Goal: Task Accomplishment & Management: Manage account settings

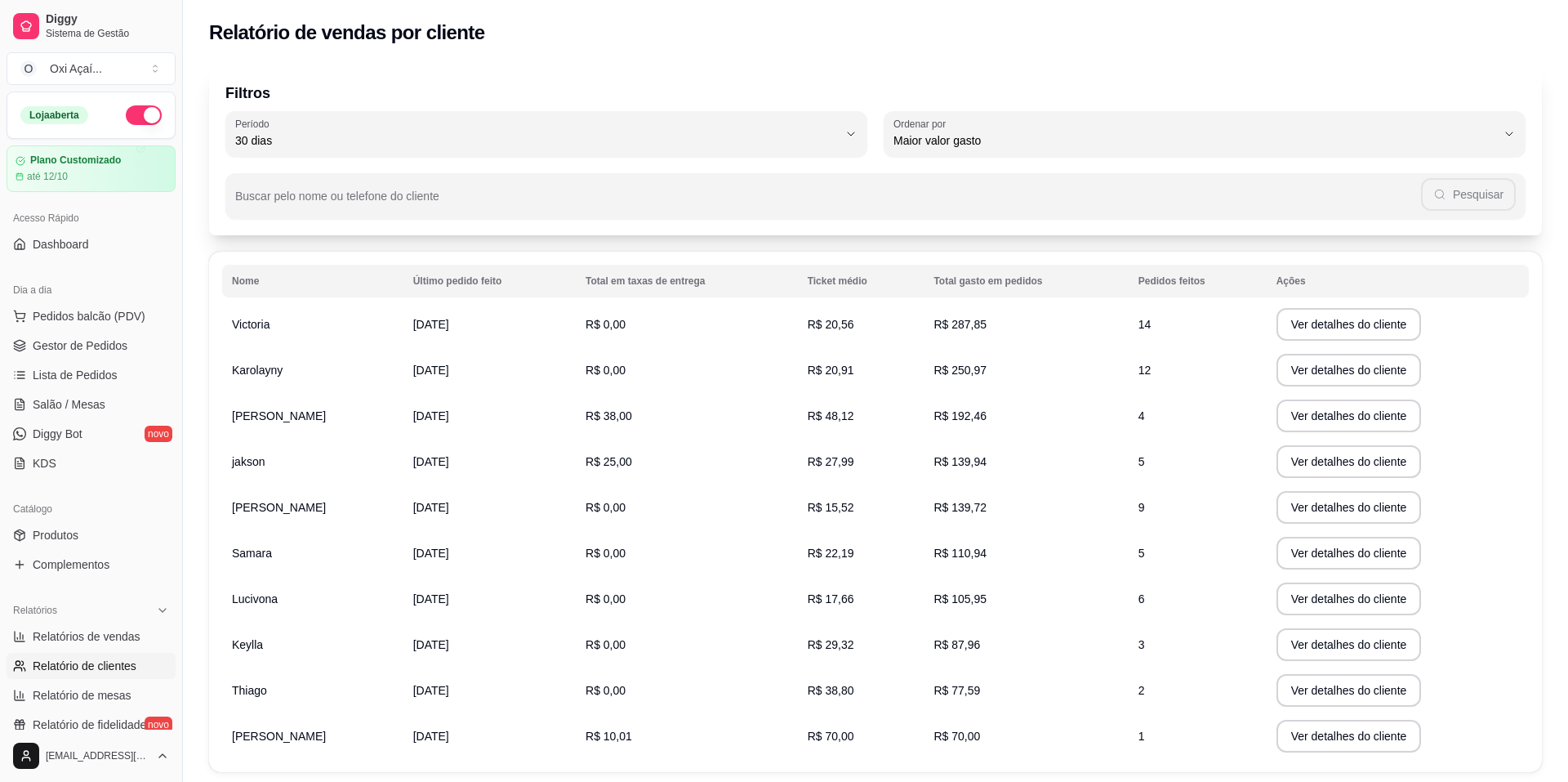
select select "30"
select select "HIGHEST_TOTAL_SPENT_WITH_ORDERS"
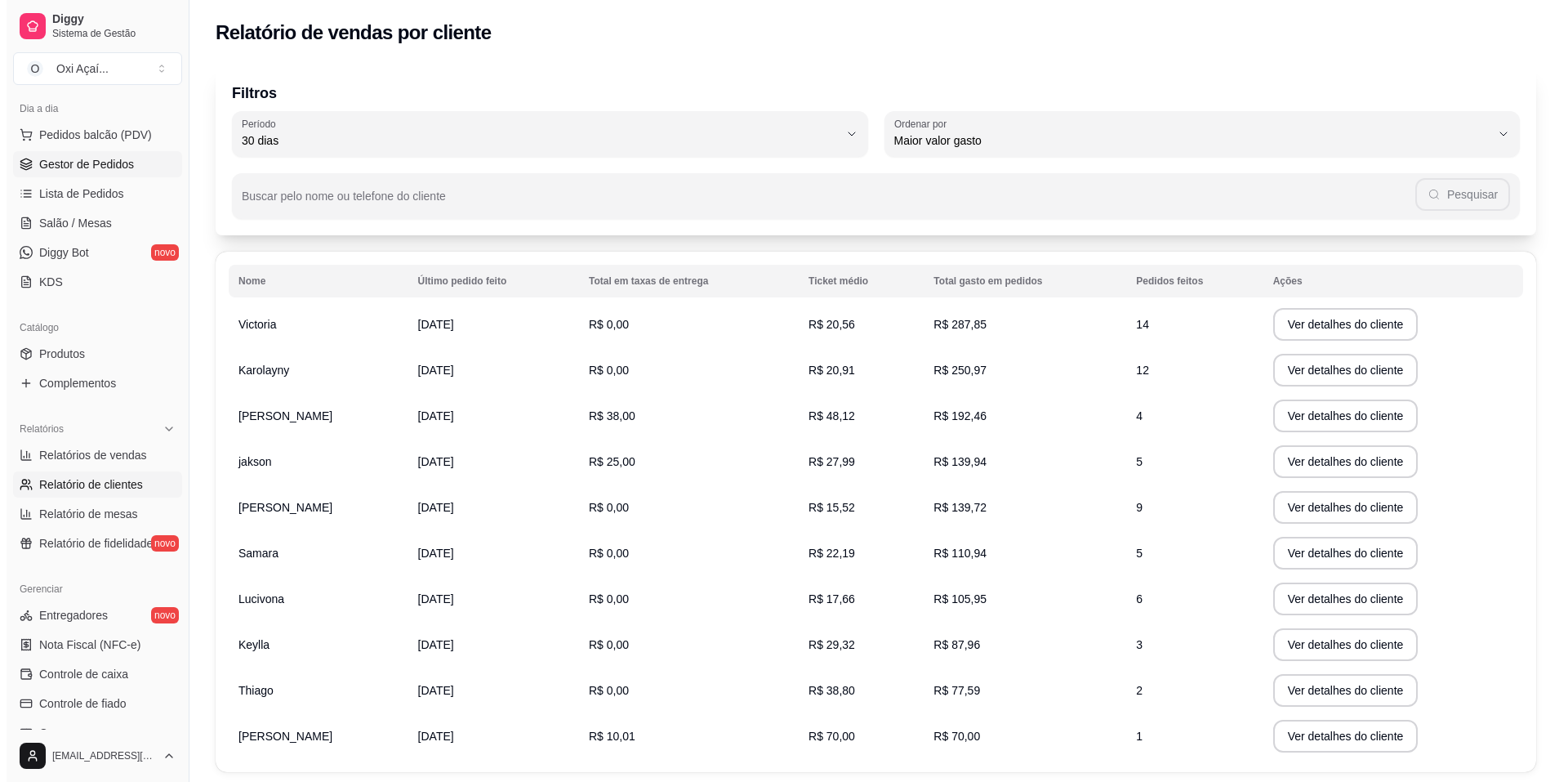
scroll to position [149, 0]
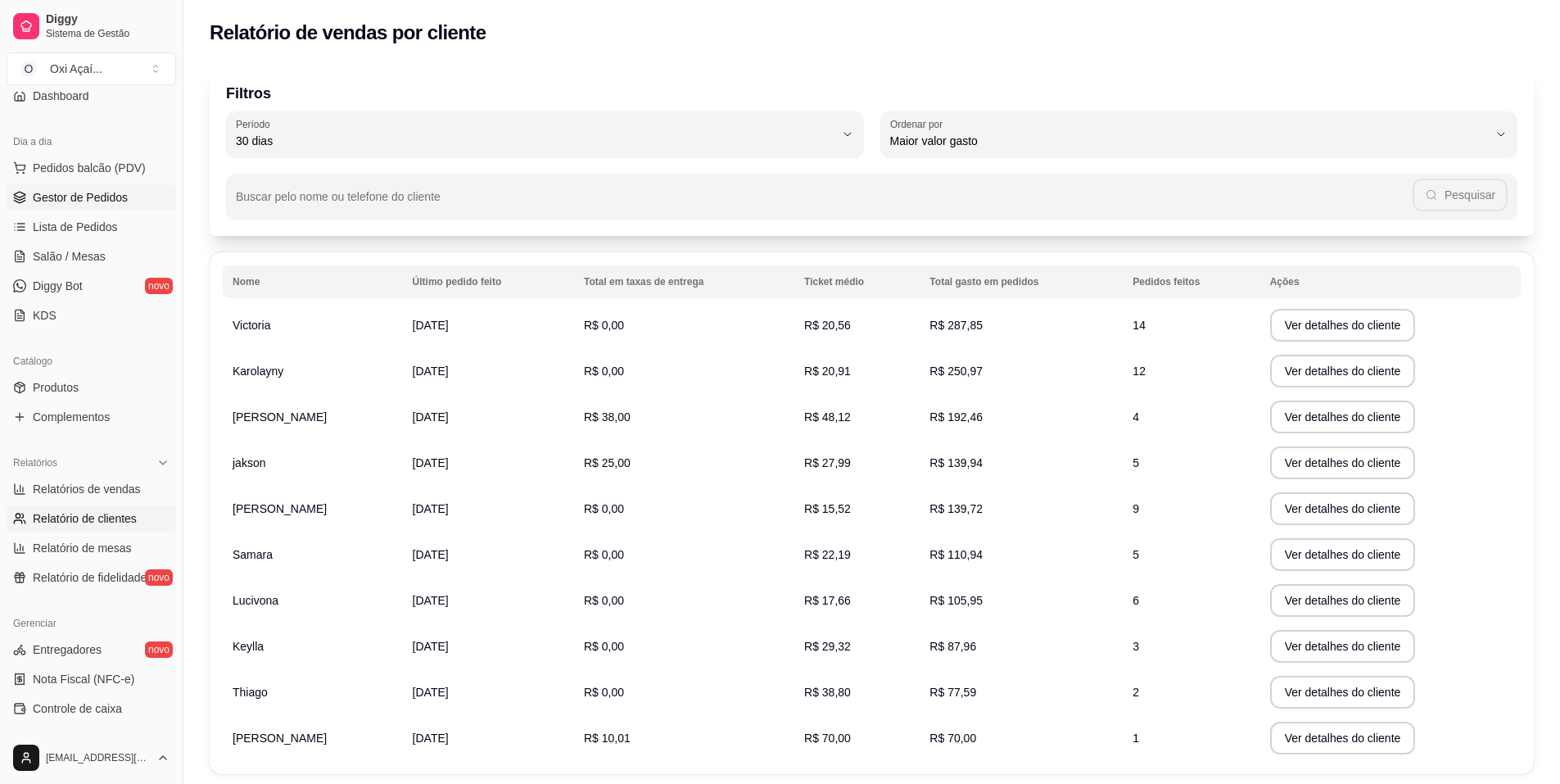
click at [90, 196] on span "Gestor de Pedidos" at bounding box center [80, 197] width 95 height 16
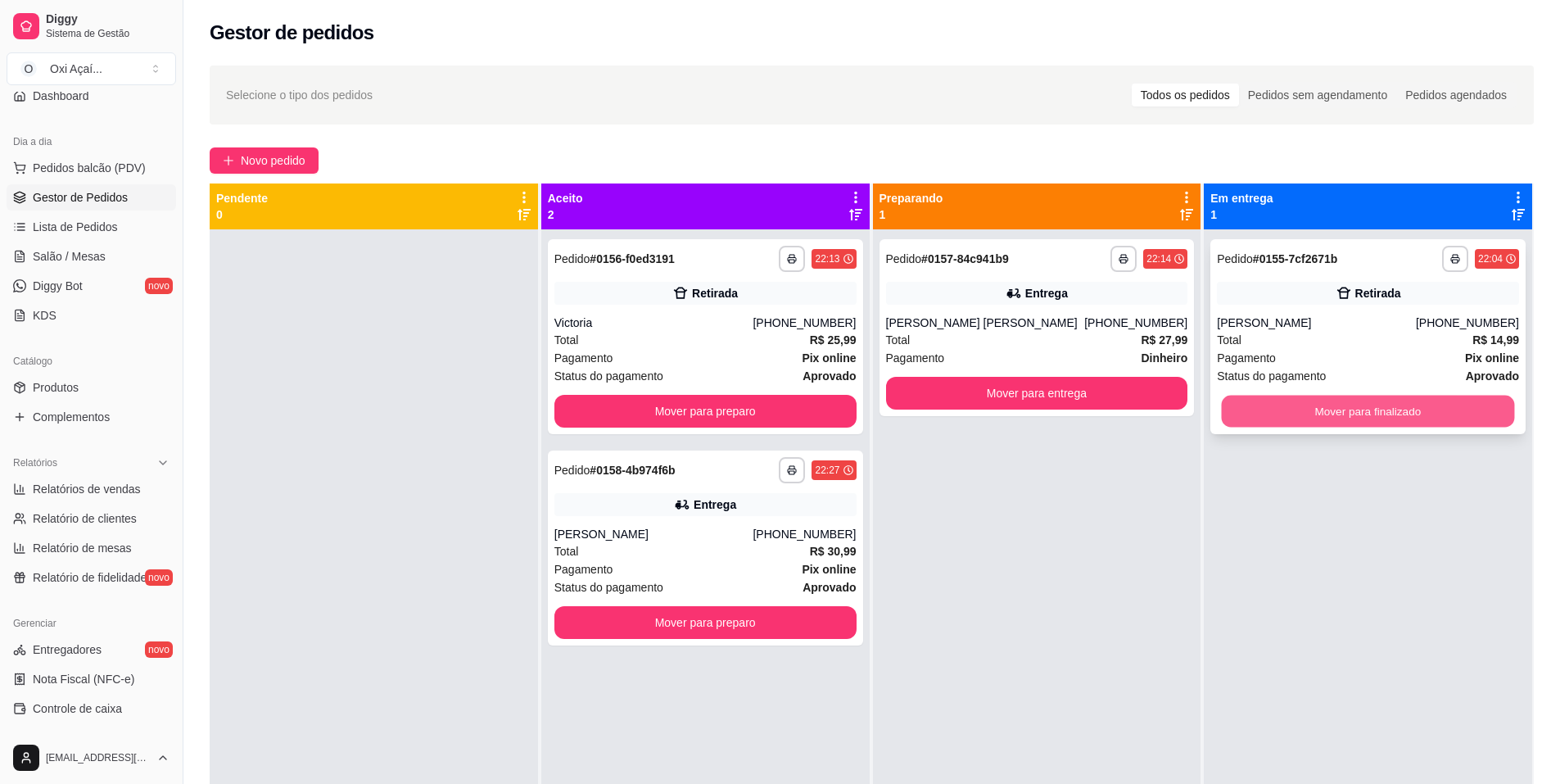
click at [1275, 409] on button "Mover para finalizado" at bounding box center [1368, 412] width 293 height 32
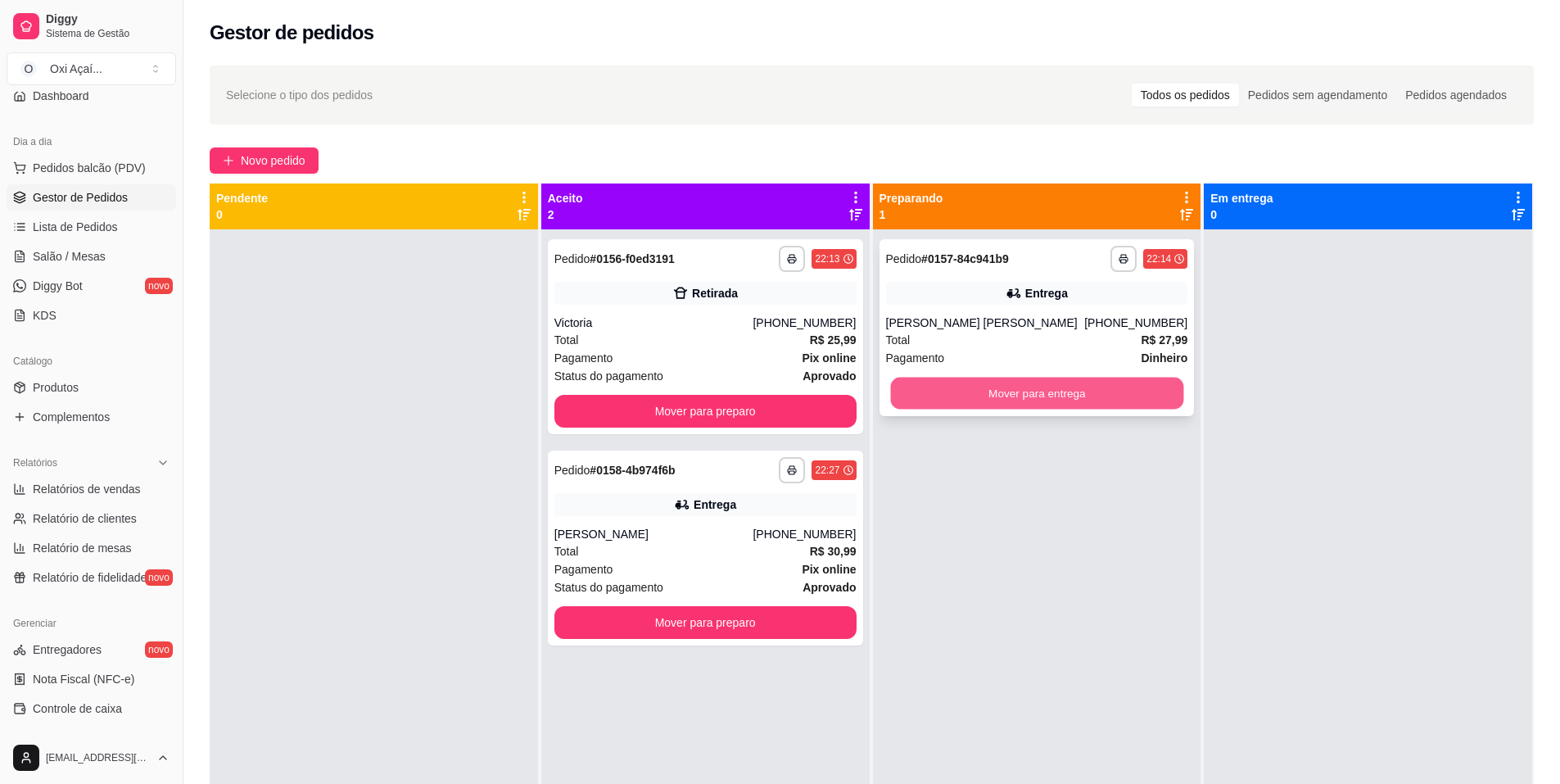
click at [1103, 398] on button "Mover para entrega" at bounding box center [1036, 394] width 293 height 32
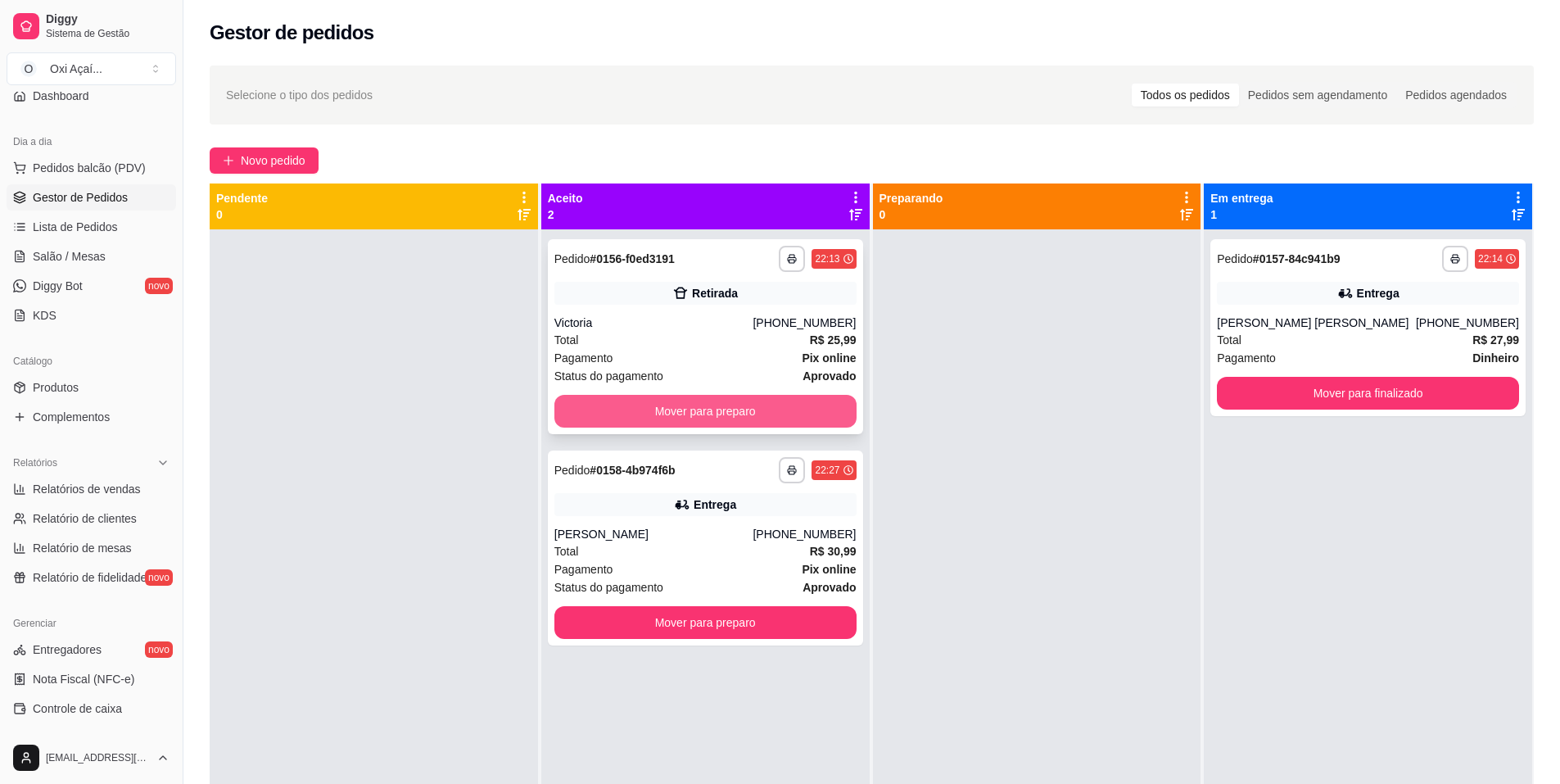
click at [762, 421] on button "Mover para preparo" at bounding box center [706, 411] width 302 height 33
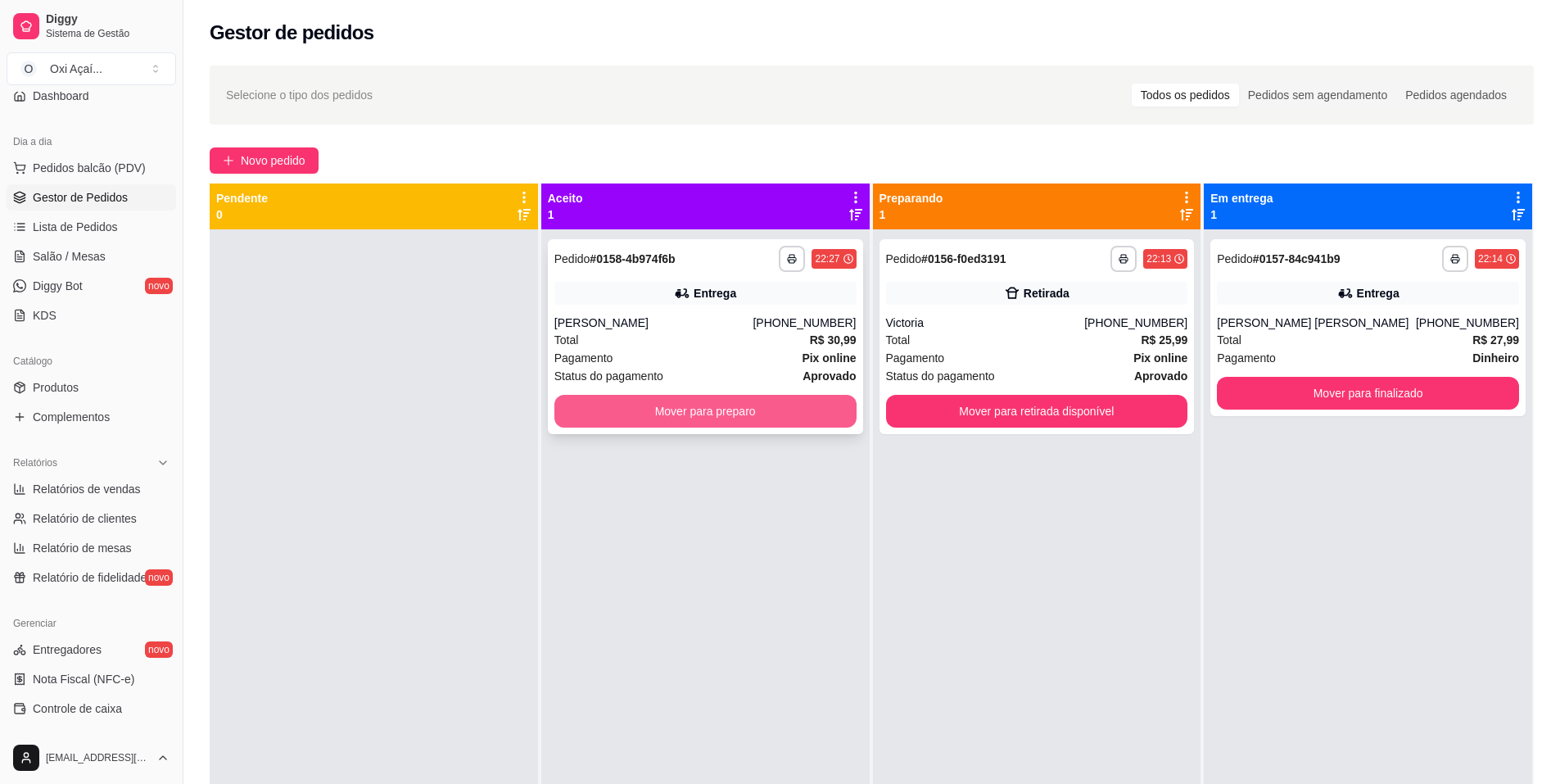
click at [717, 407] on button "Mover para preparo" at bounding box center [706, 411] width 302 height 33
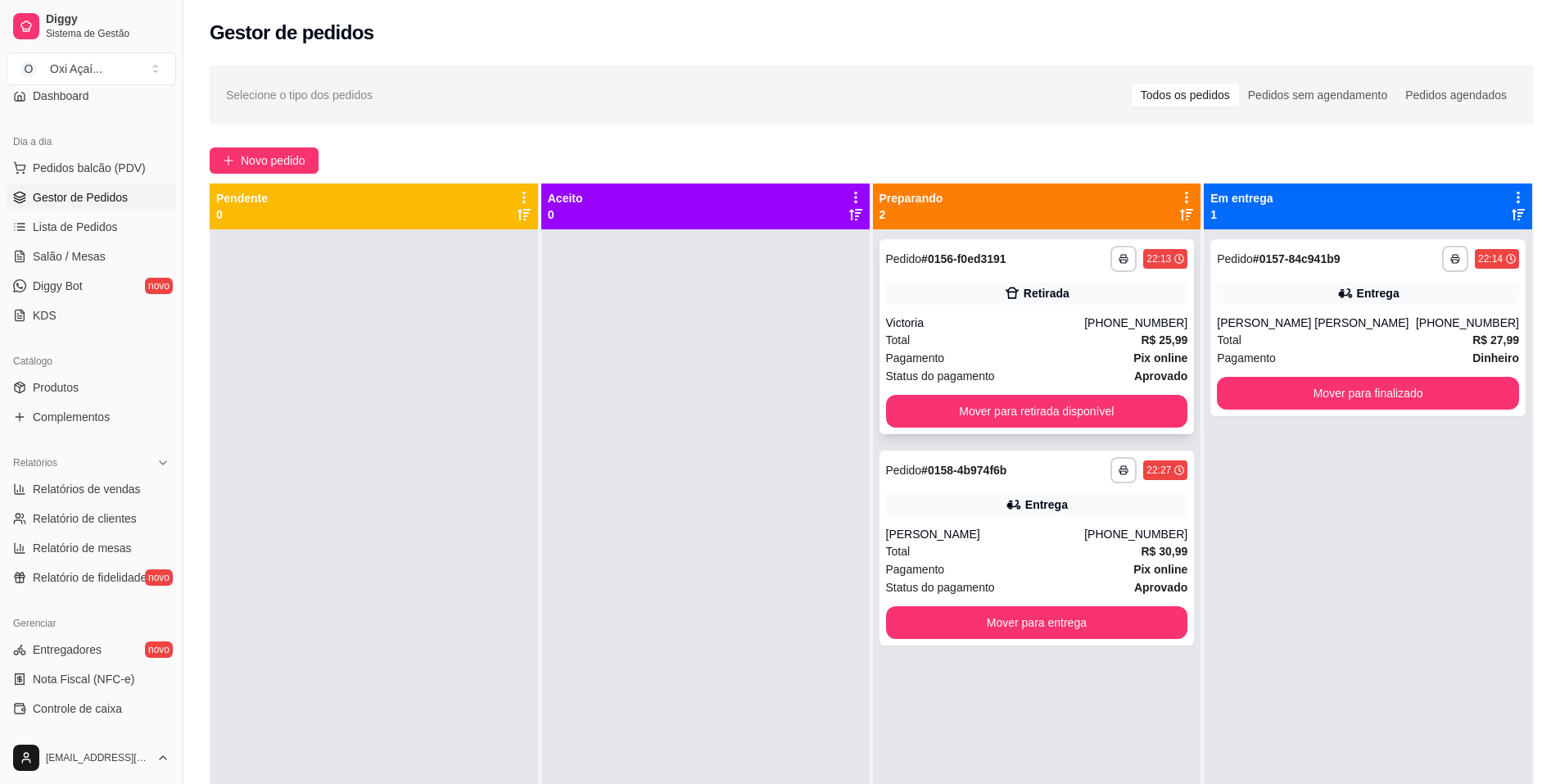
click at [994, 337] on div "Total R$ 25,99" at bounding box center [1037, 340] width 302 height 18
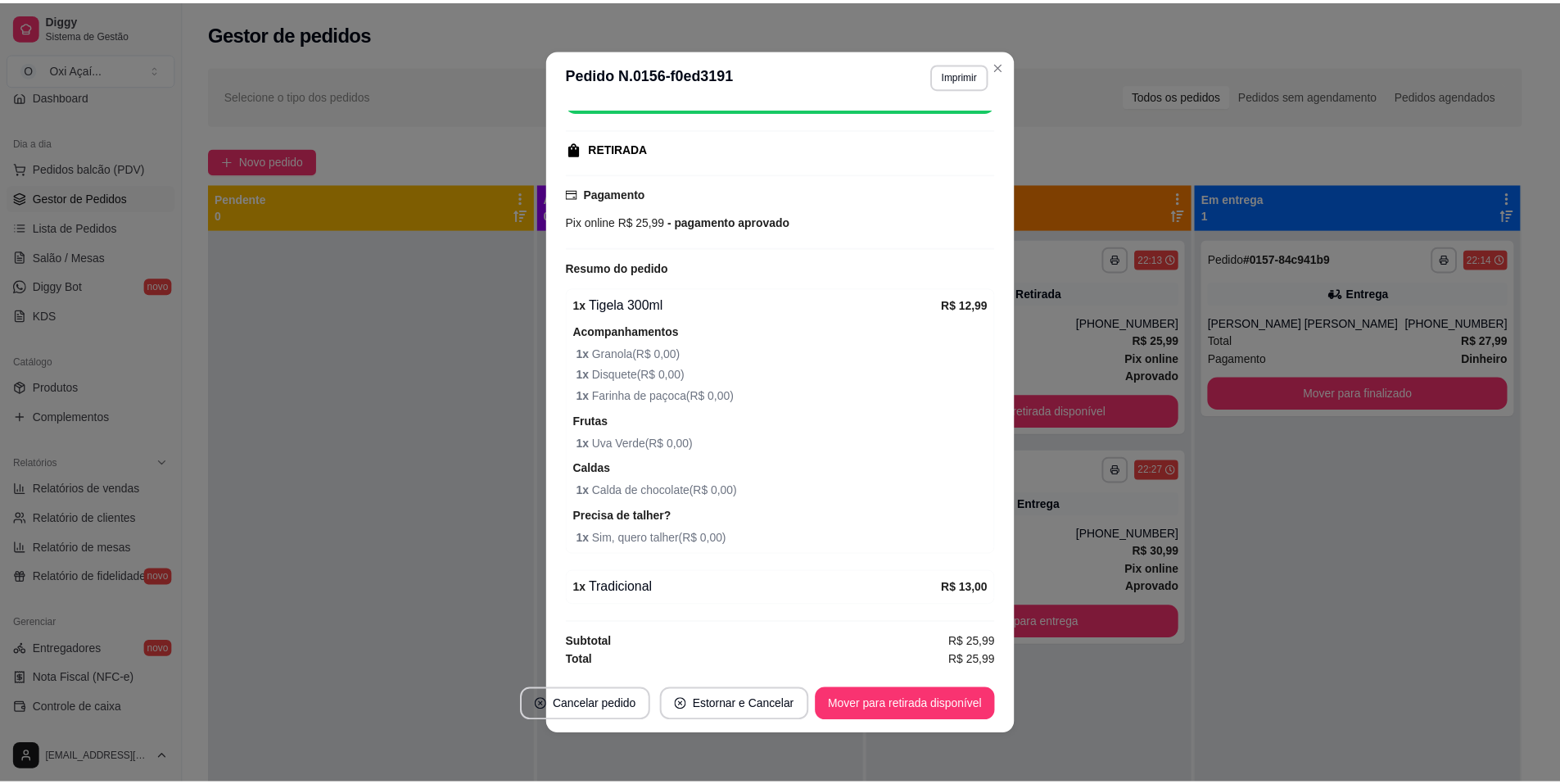
scroll to position [3, 0]
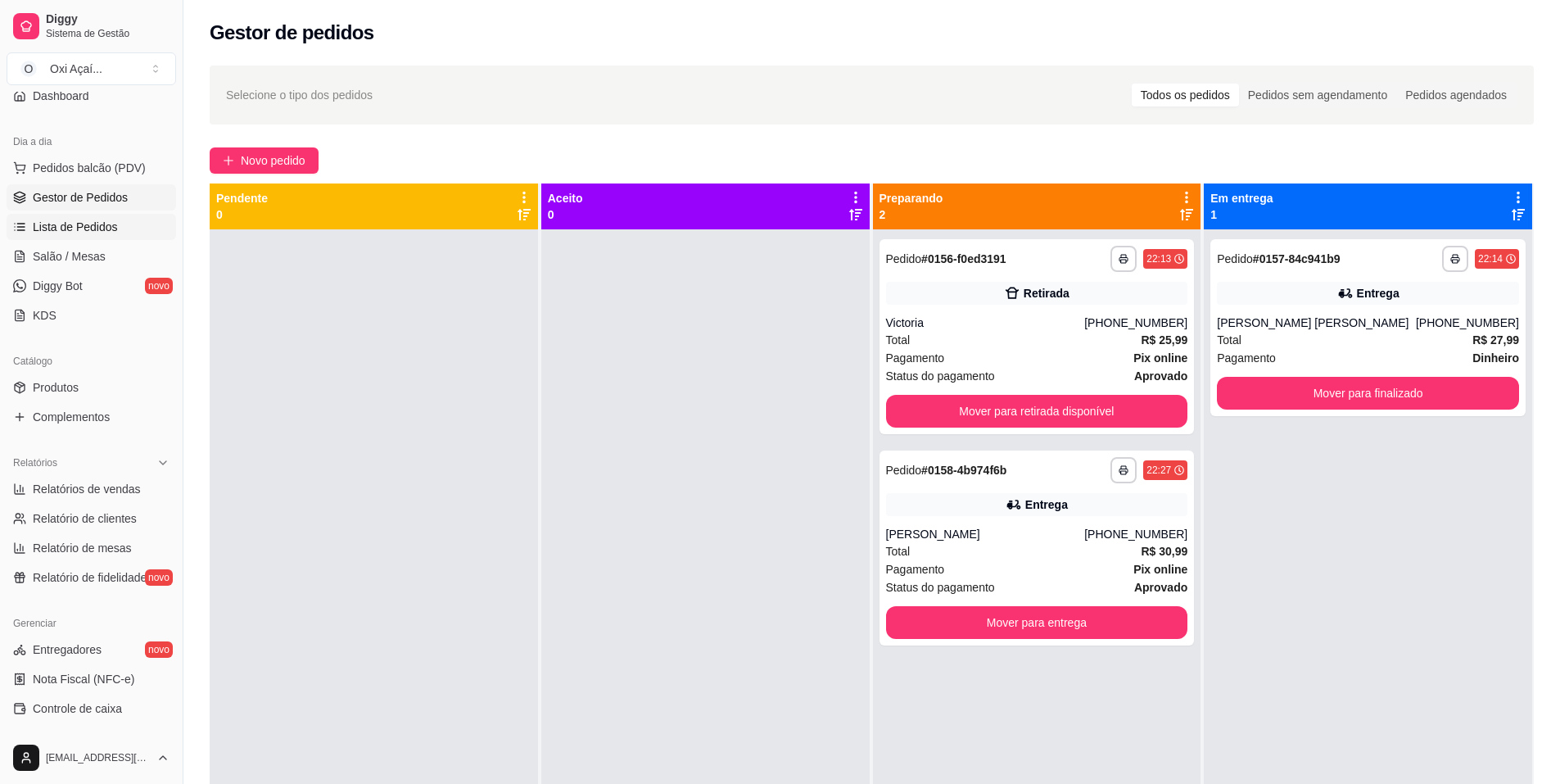
click at [110, 222] on span "Lista de Pedidos" at bounding box center [75, 227] width 85 height 16
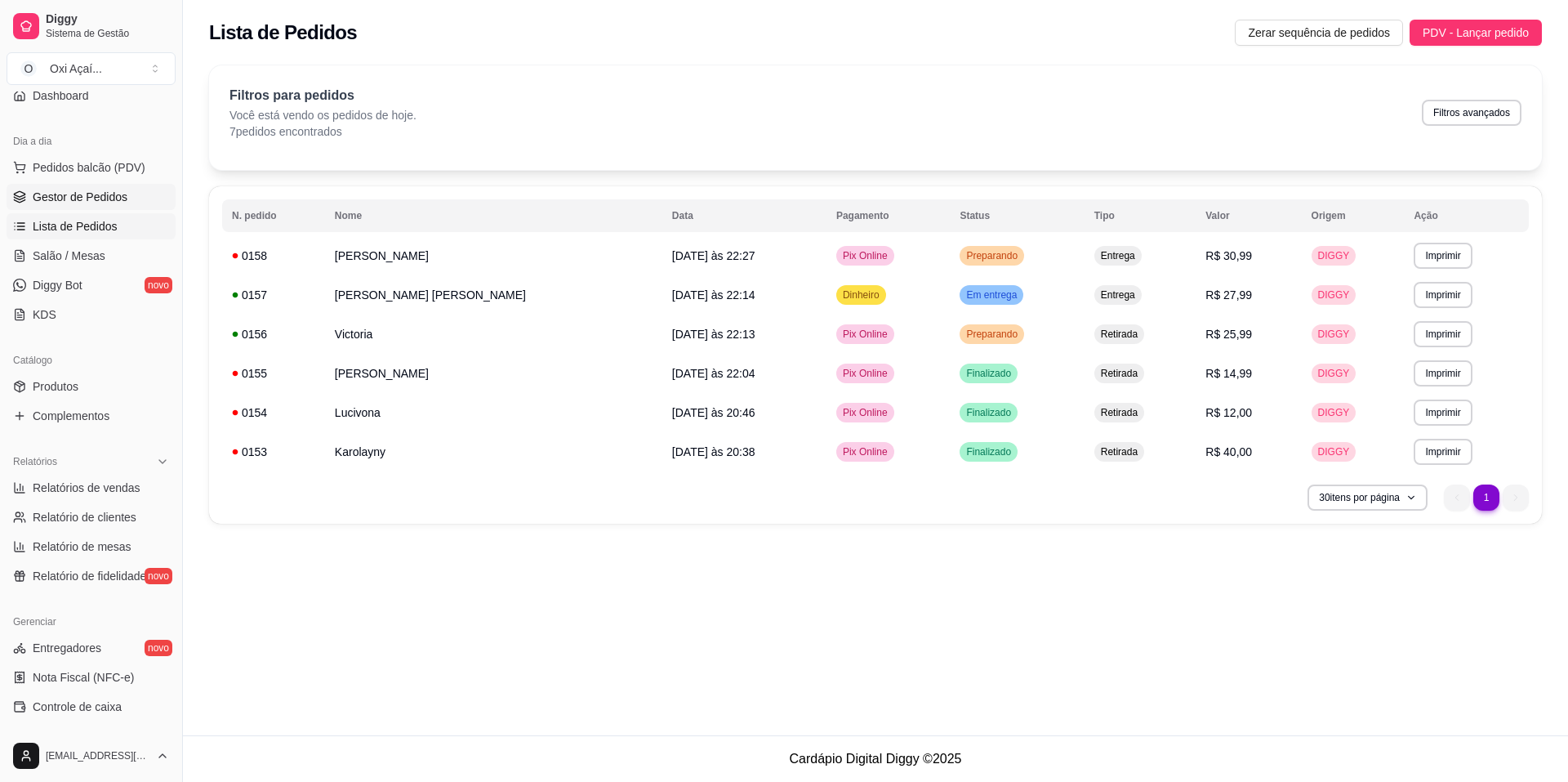
click at [105, 192] on span "Gestor de Pedidos" at bounding box center [80, 196] width 95 height 16
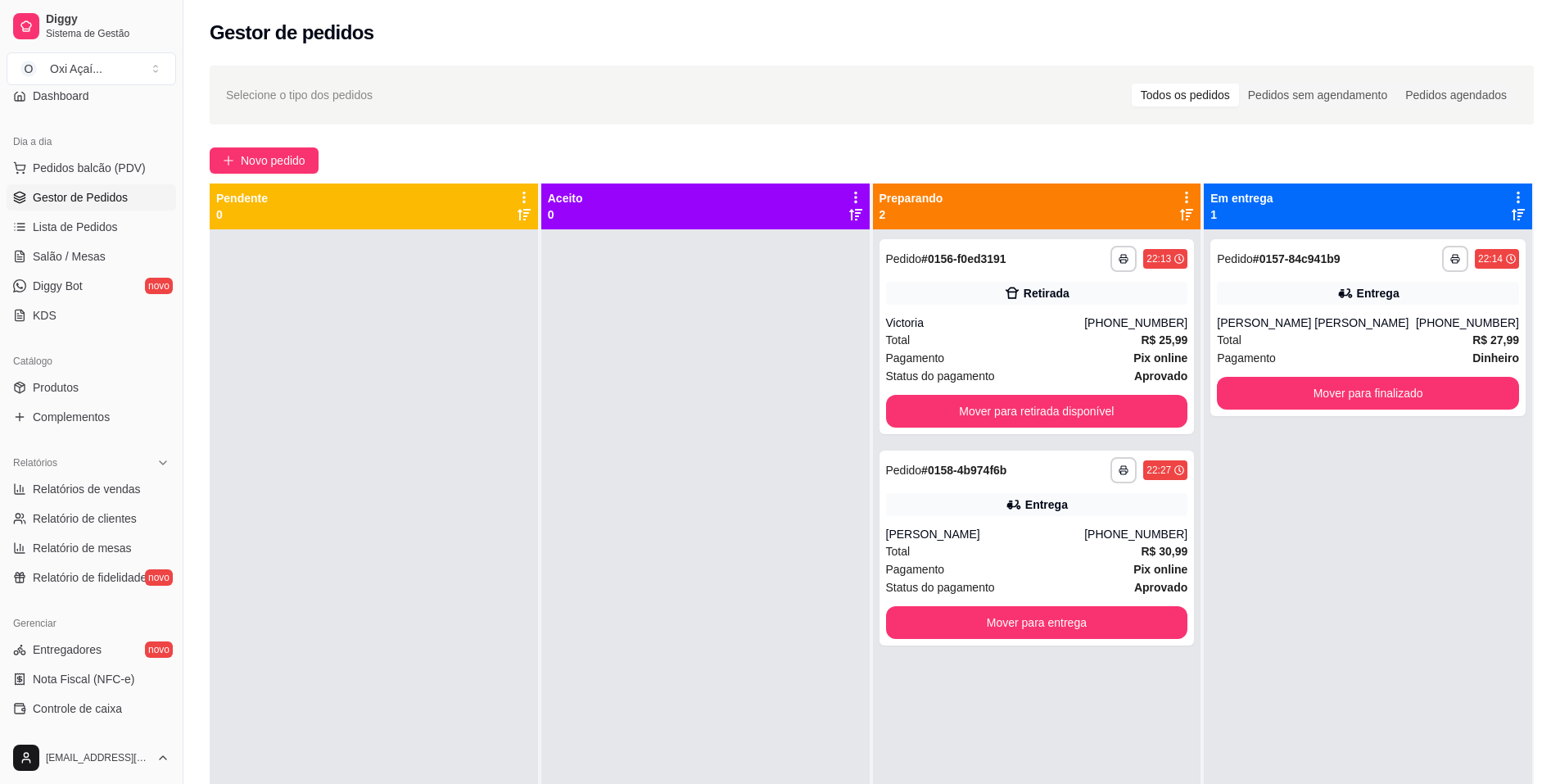
click at [653, 602] on div at bounding box center [705, 621] width 328 height 784
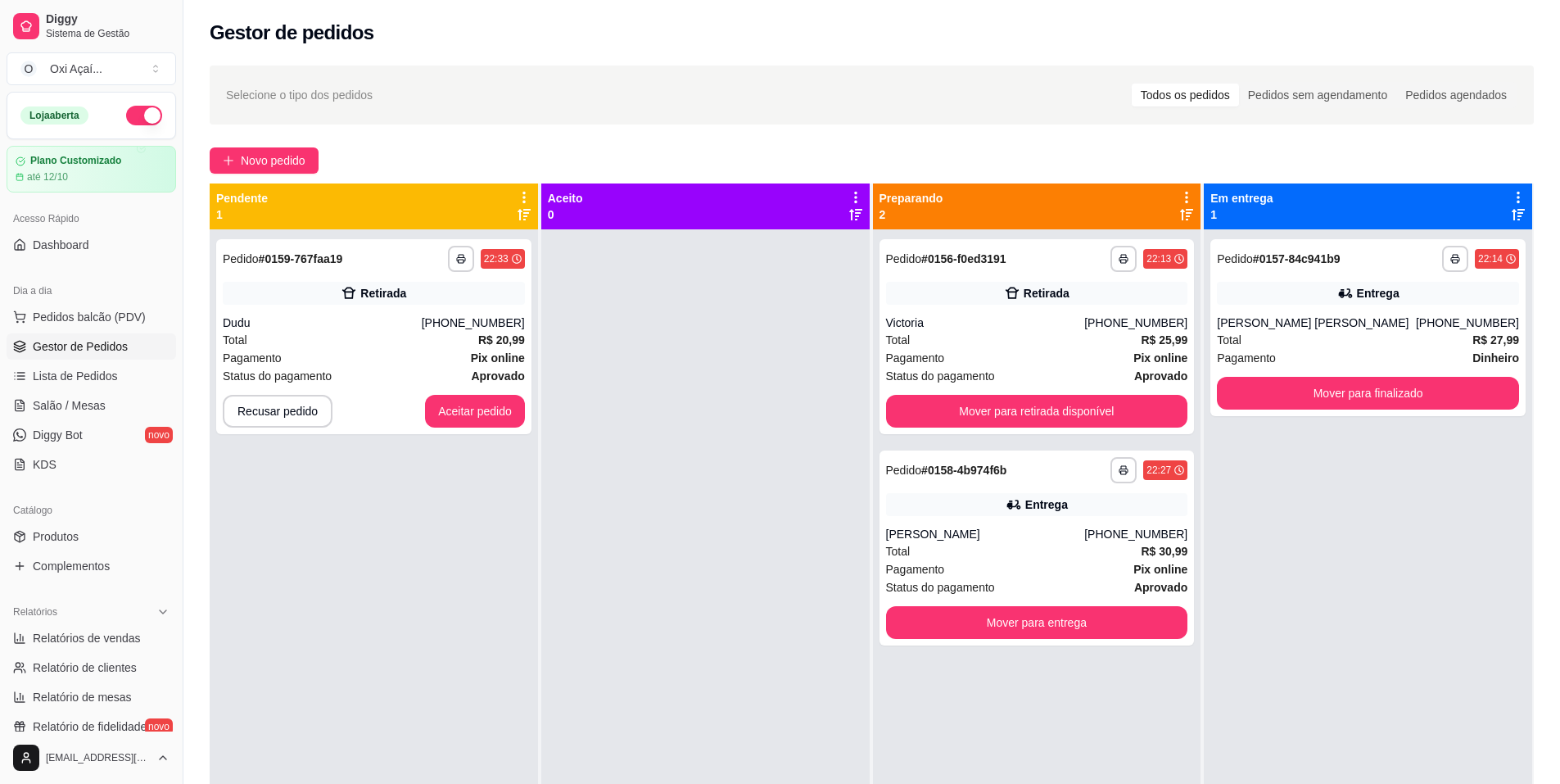
click at [129, 113] on button "button" at bounding box center [144, 116] width 36 height 20
click at [502, 416] on button "Aceitar pedido" at bounding box center [475, 411] width 100 height 33
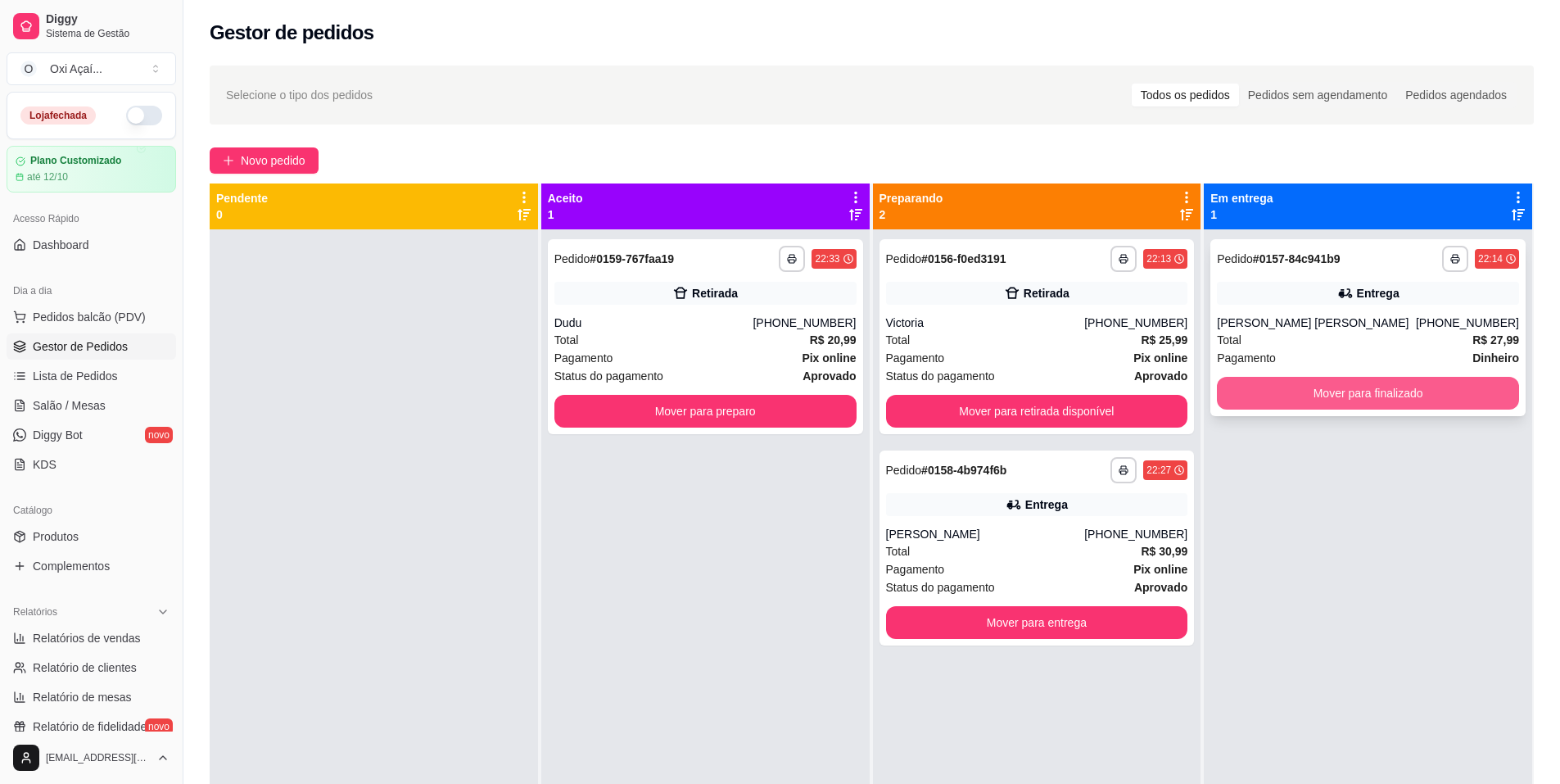
click at [1412, 396] on button "Mover para finalizado" at bounding box center [1368, 393] width 302 height 33
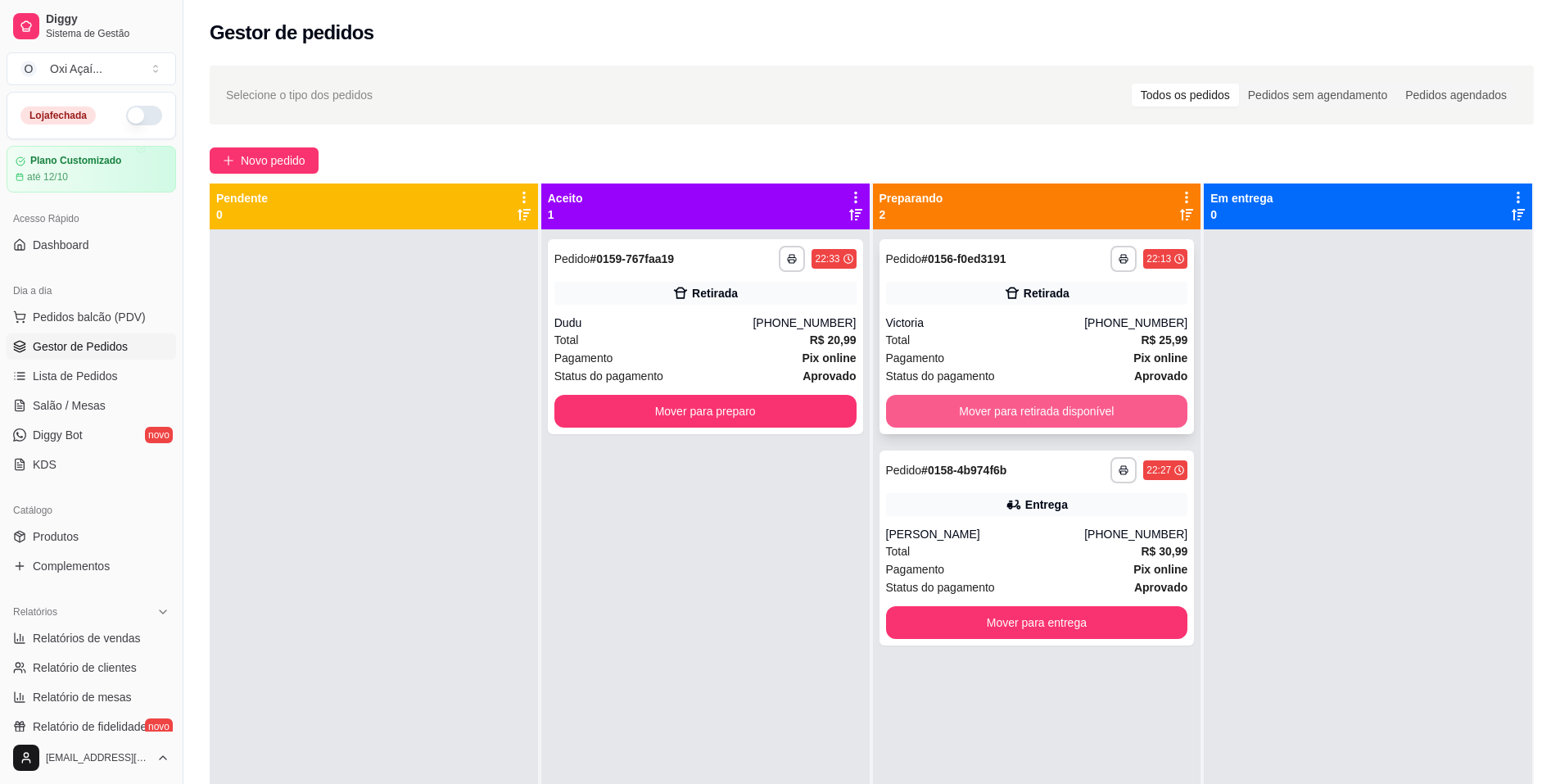
click at [1005, 404] on button "Mover para retirada disponível" at bounding box center [1037, 411] width 302 height 33
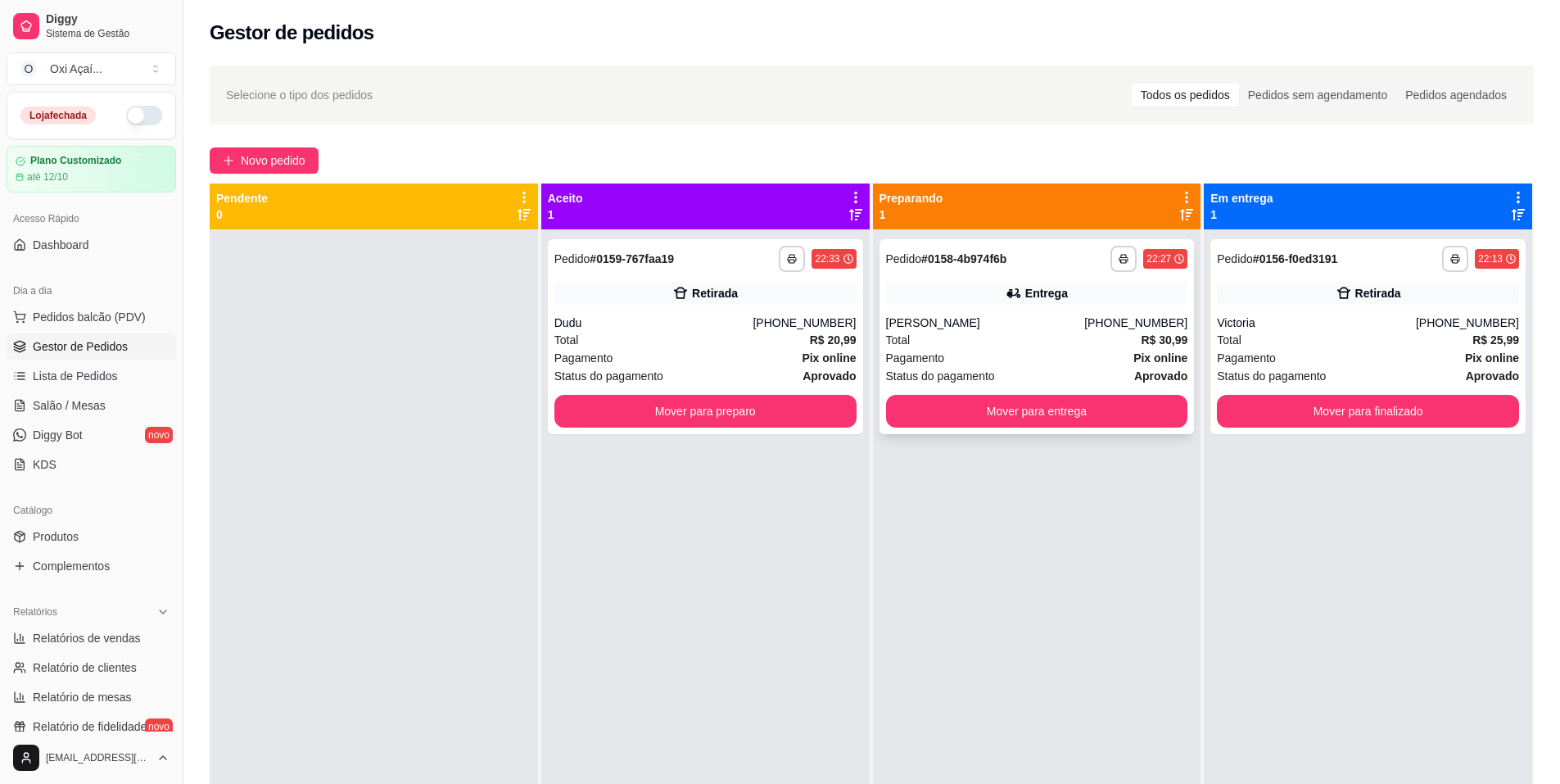
click at [1006, 317] on div "[PERSON_NAME]" at bounding box center [985, 323] width 199 height 16
click at [1379, 433] on div "**********" at bounding box center [1368, 336] width 315 height 195
click at [1285, 411] on button "Mover para finalizado" at bounding box center [1368, 411] width 302 height 33
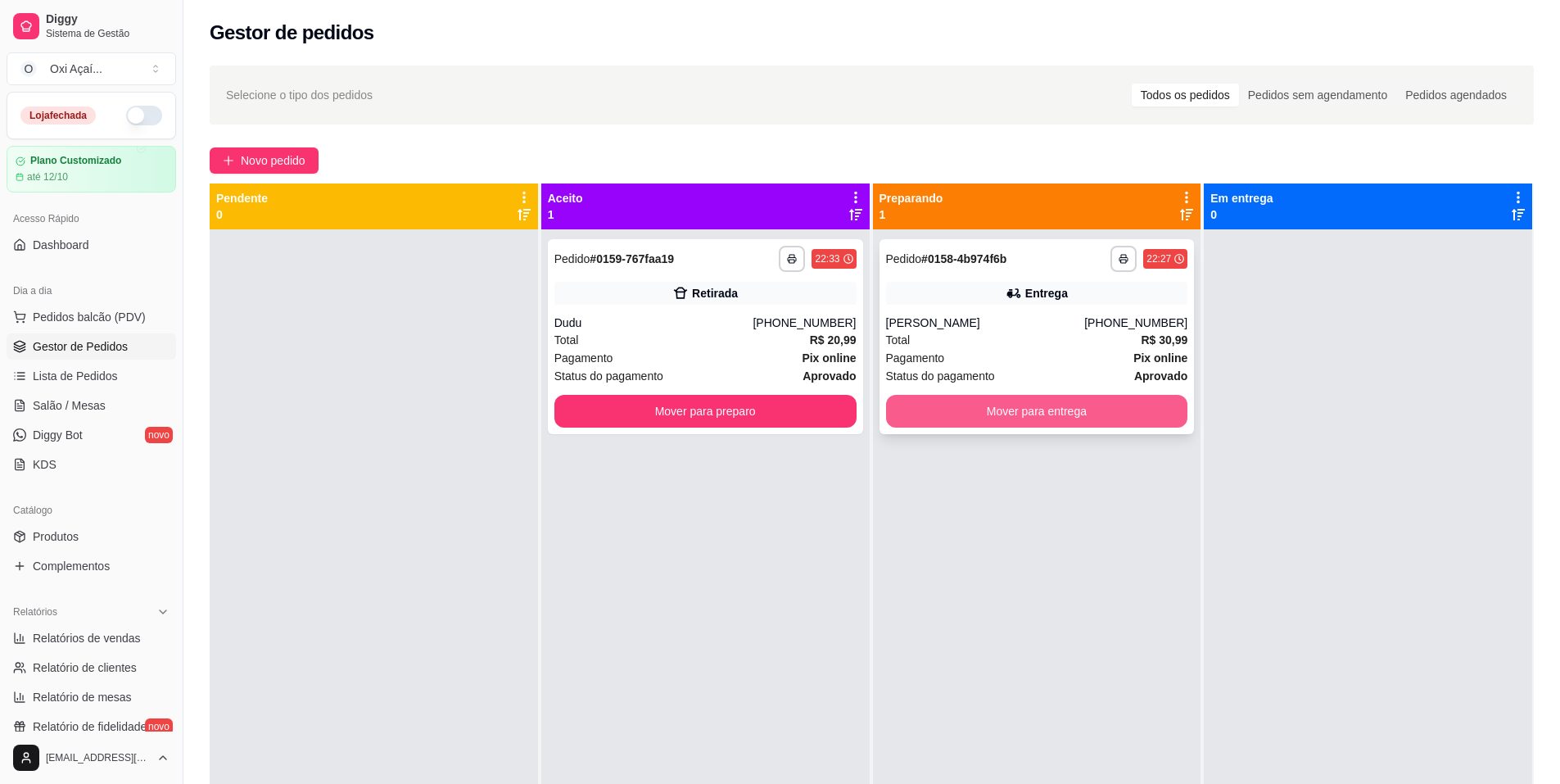
click at [1082, 412] on button "Mover para entrega" at bounding box center [1037, 411] width 302 height 33
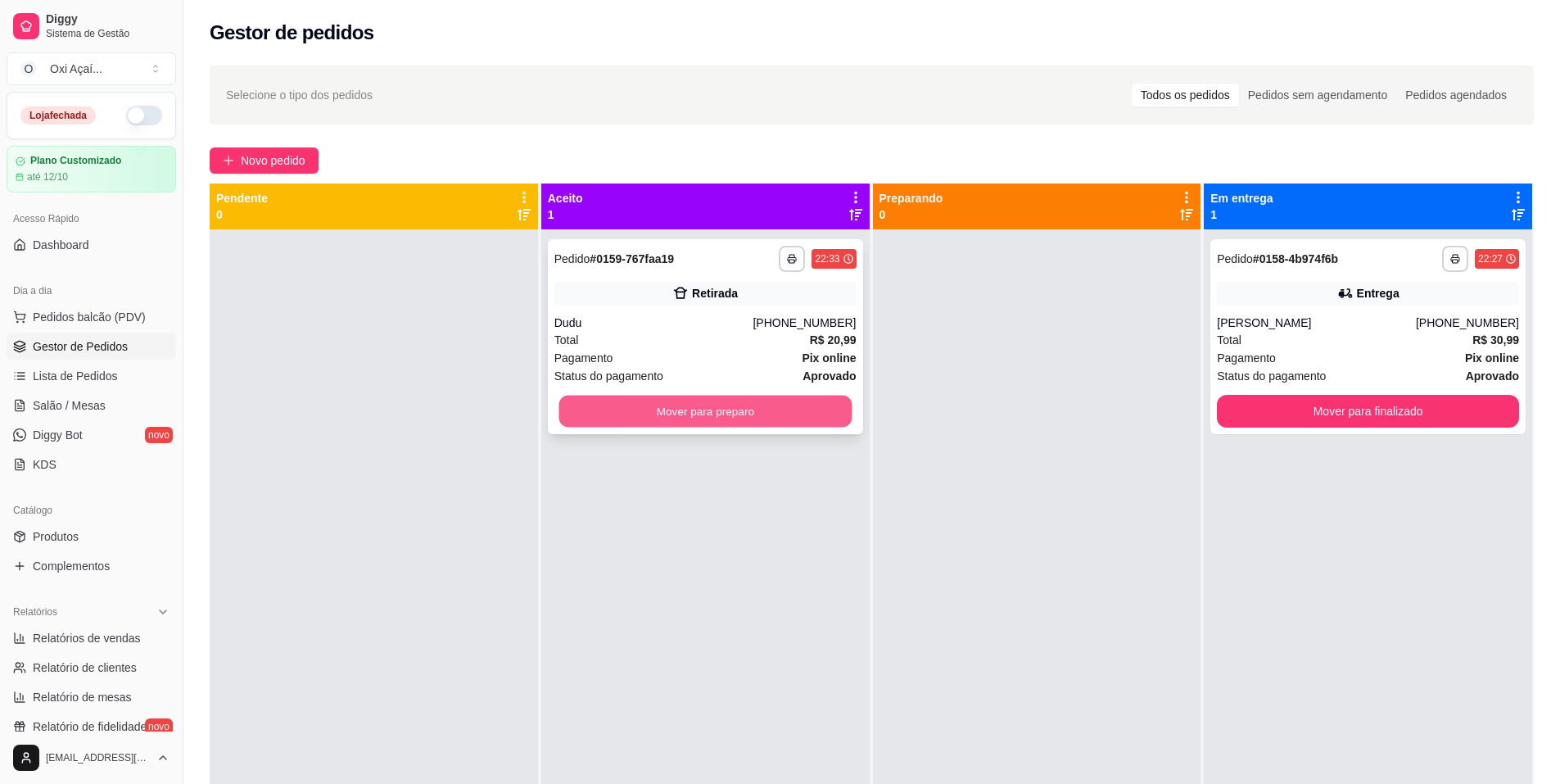
click at [686, 414] on button "Mover para preparo" at bounding box center [705, 412] width 293 height 32
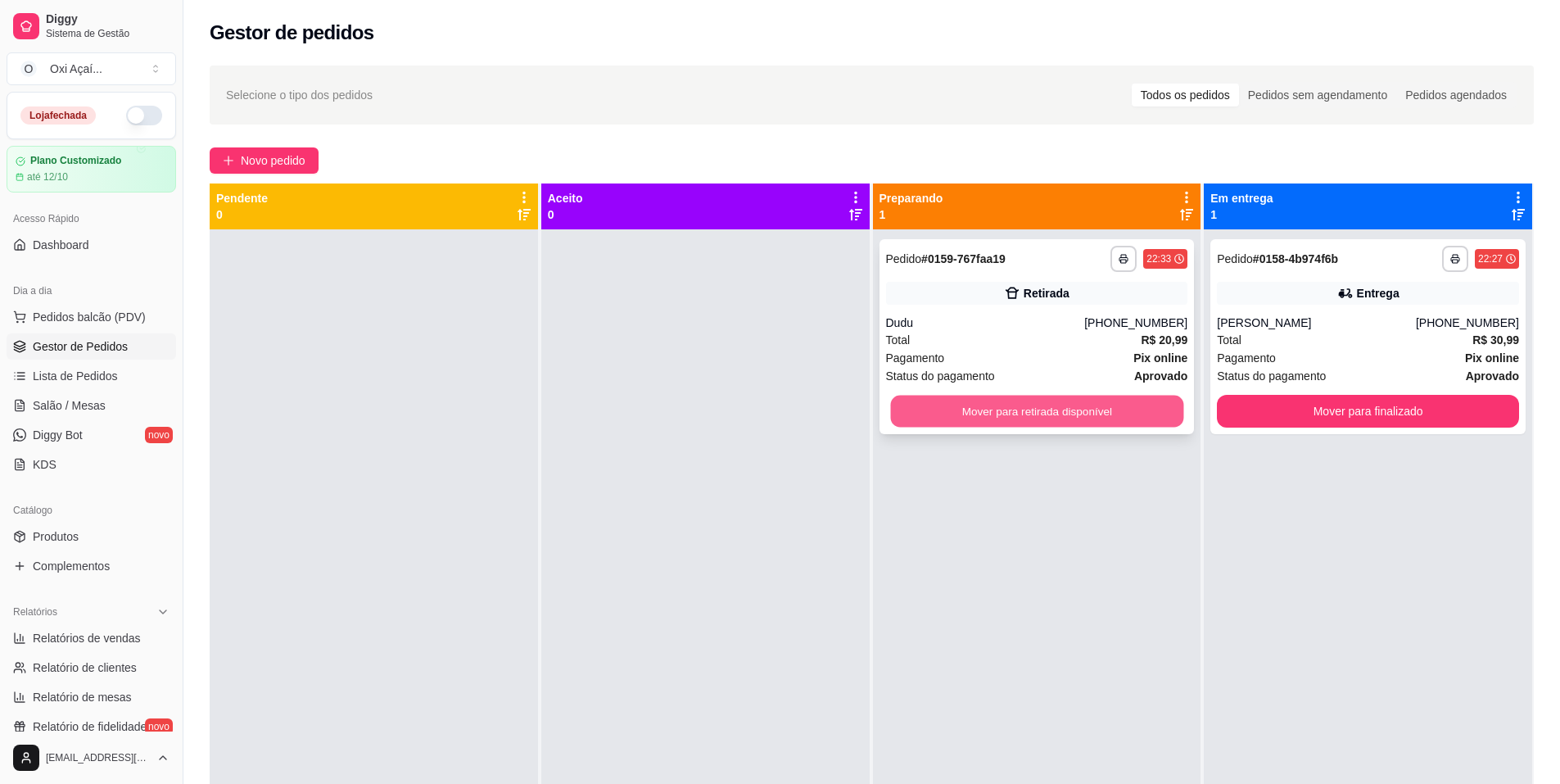
click at [948, 407] on button "Mover para retirada disponível" at bounding box center [1036, 412] width 293 height 32
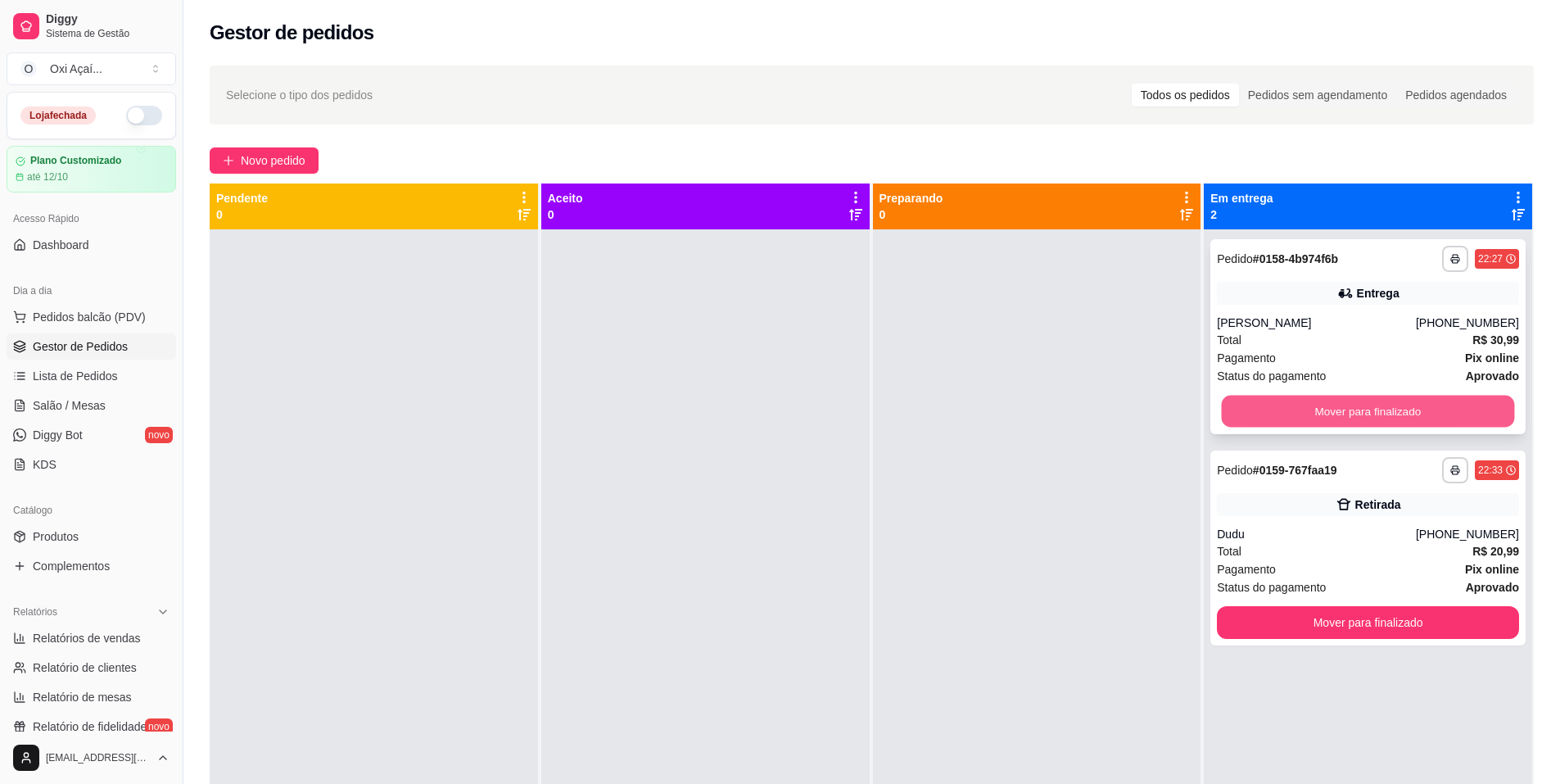
click at [1295, 408] on button "Mover para finalizado" at bounding box center [1368, 412] width 293 height 32
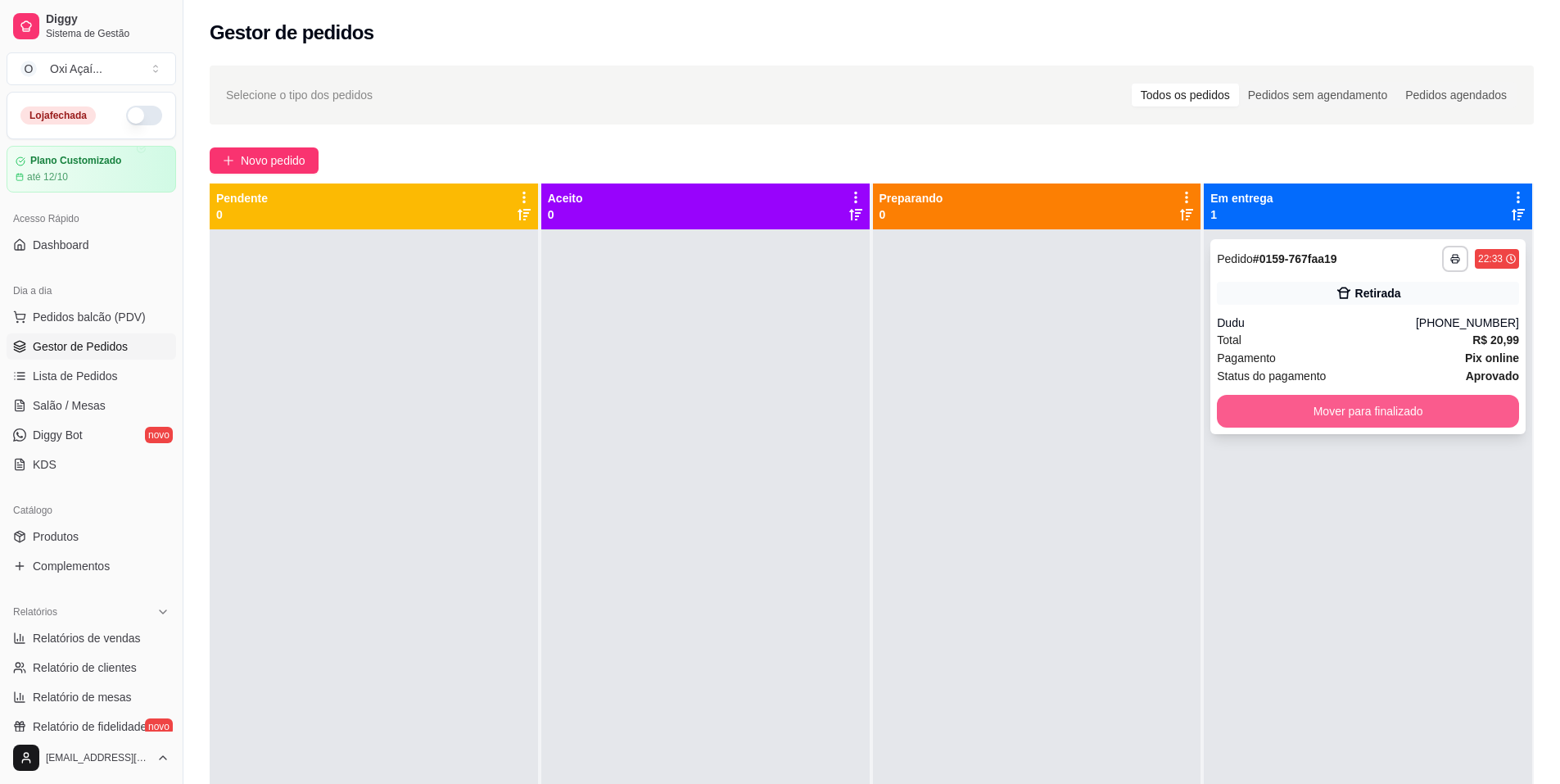
click at [1298, 405] on button "Mover para finalizado" at bounding box center [1368, 411] width 302 height 33
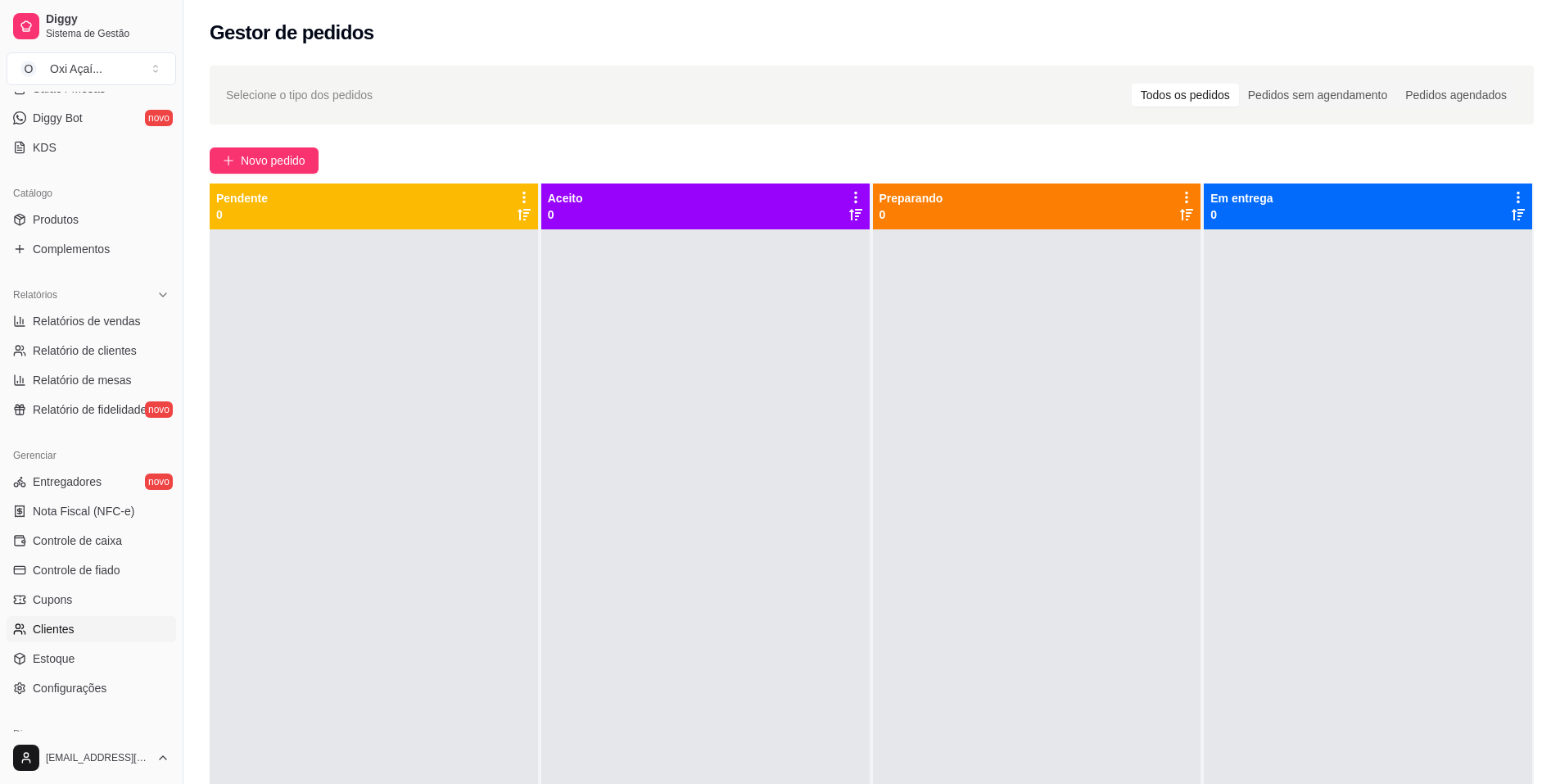
scroll to position [328, 0]
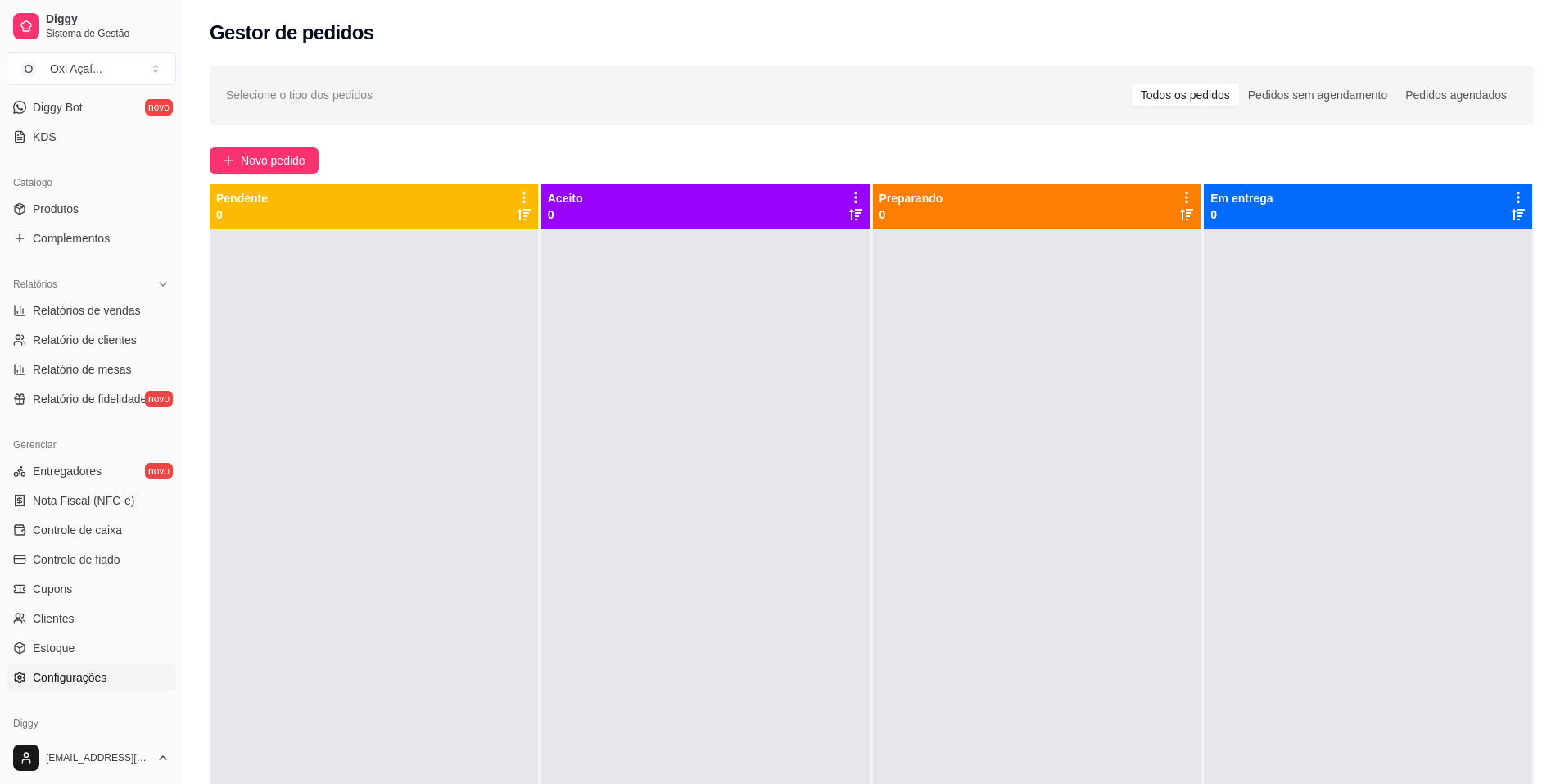
click at [83, 688] on link "Configurações" at bounding box center [92, 677] width 170 height 26
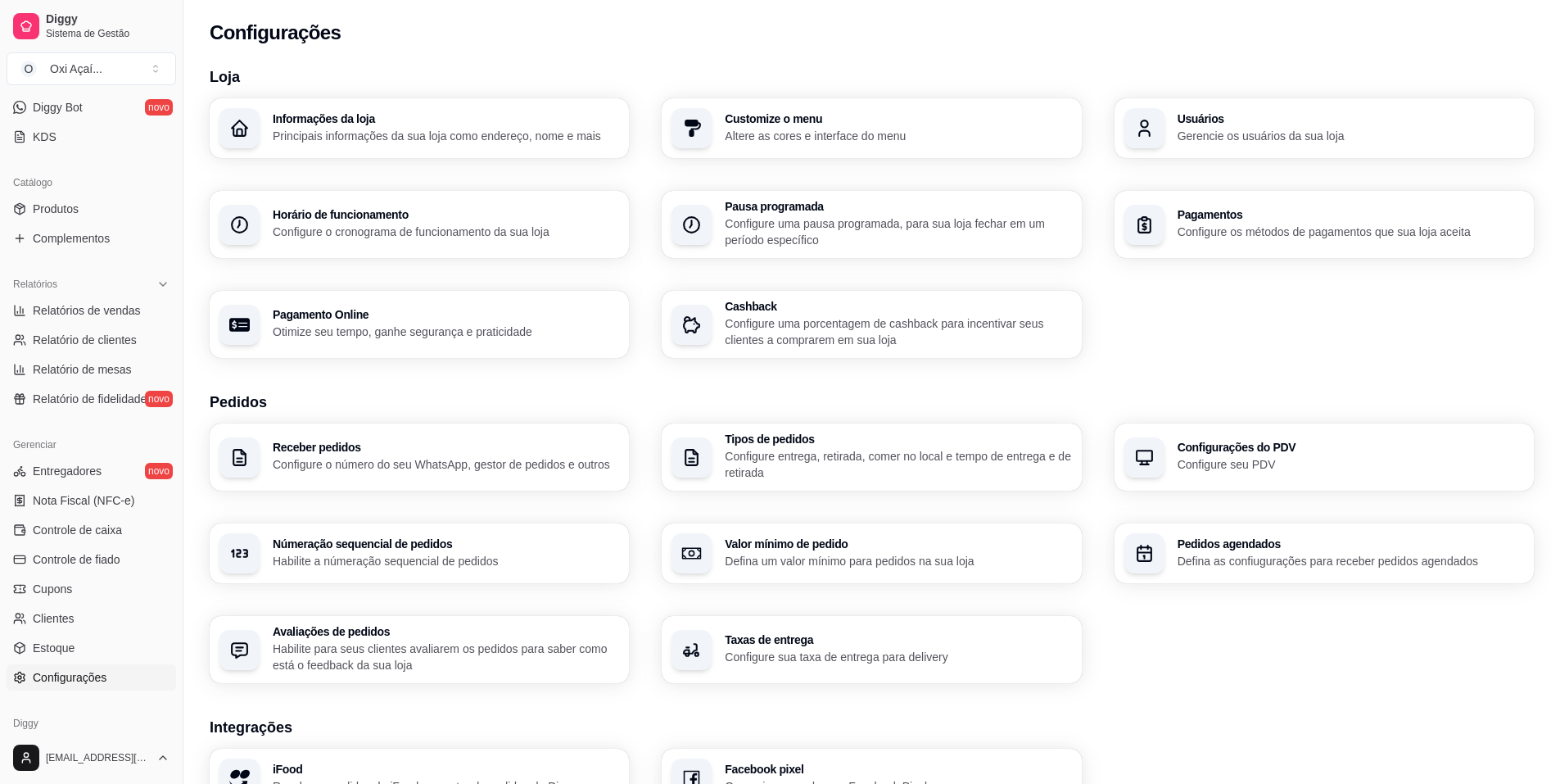
click at [378, 233] on p "Configure o cronograma de funcionamento da sua loja" at bounding box center [446, 232] width 346 height 16
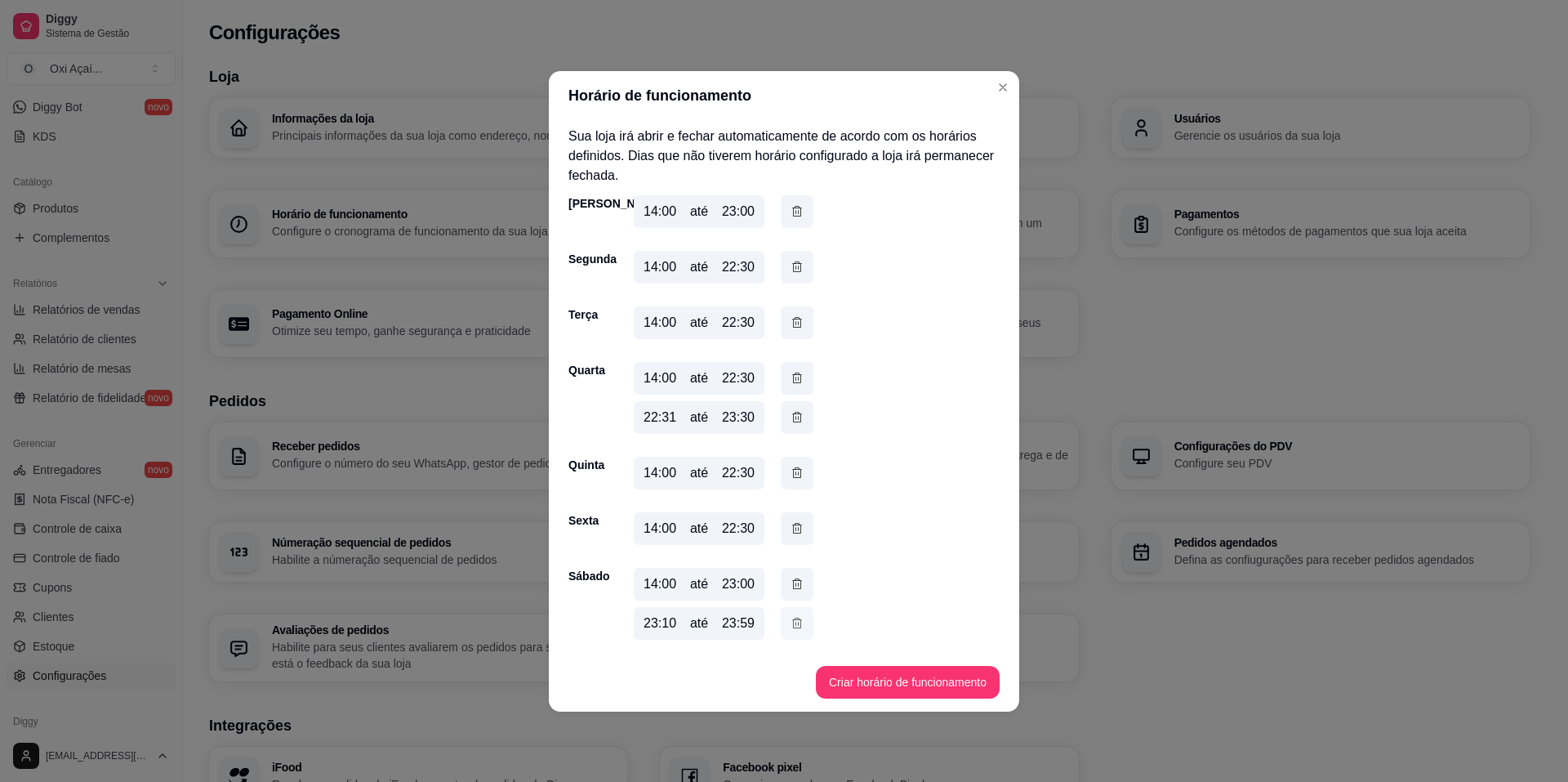
click at [792, 623] on icon "button" at bounding box center [796, 623] width 13 height 18
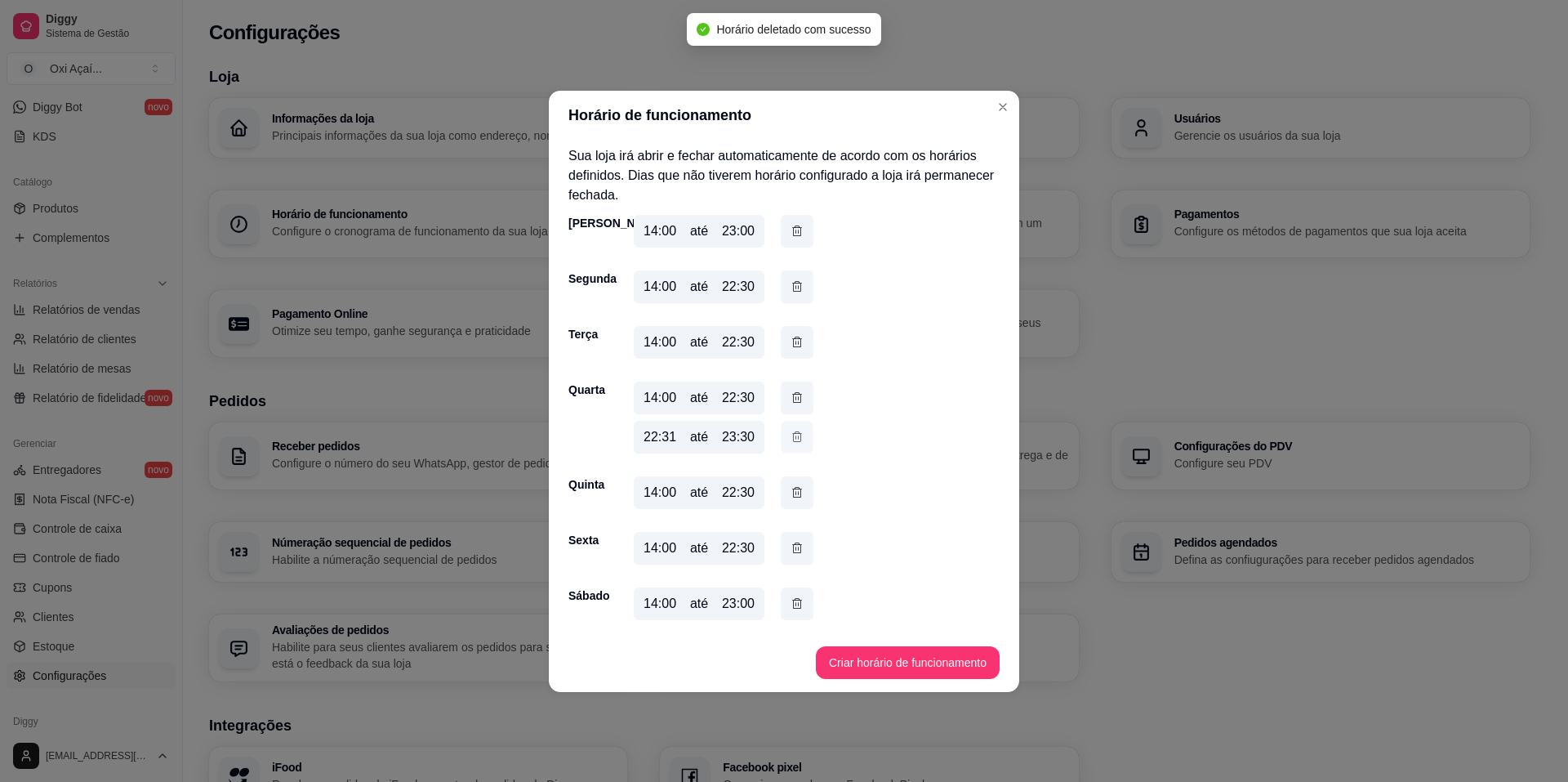
click at [791, 439] on icon "button" at bounding box center [796, 436] width 13 height 17
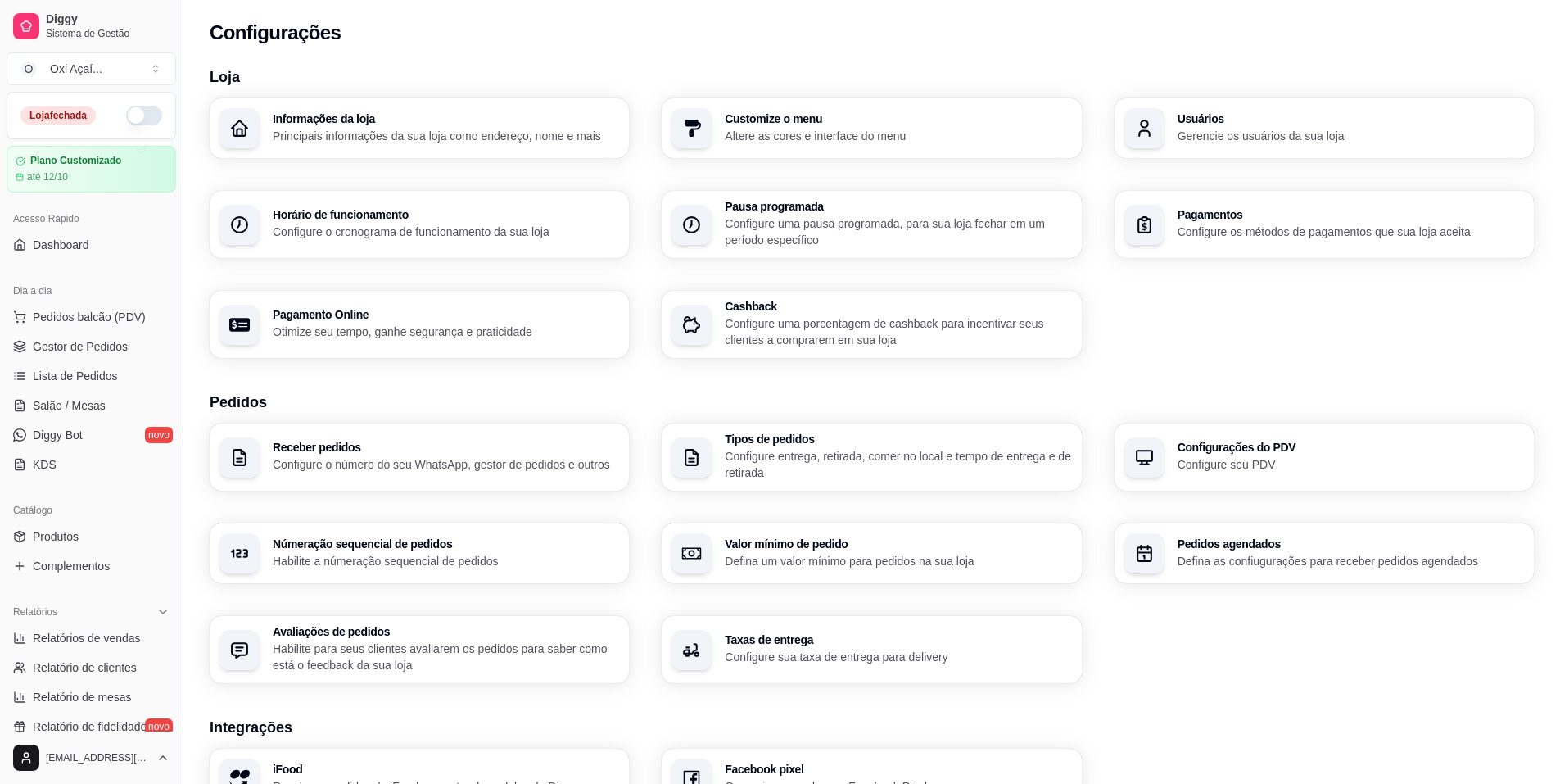
click at [126, 121] on button "button" at bounding box center [144, 116] width 36 height 20
